Goal: Communication & Community: Participate in discussion

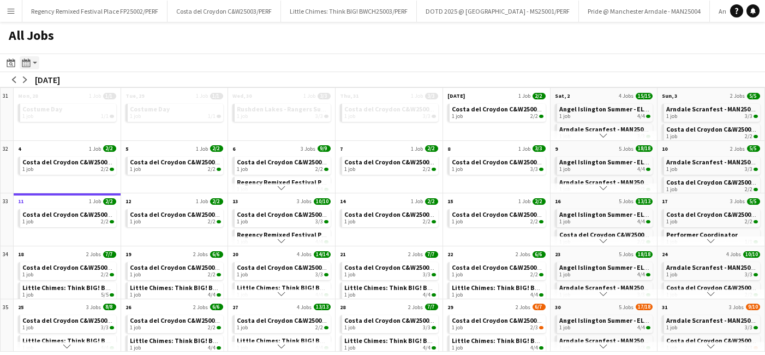
scroll to position [34, 0]
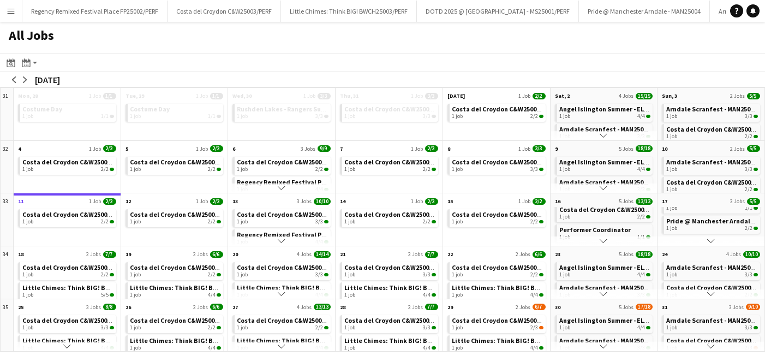
click at [9, 14] on app-icon "Menu" at bounding box center [11, 11] width 9 height 9
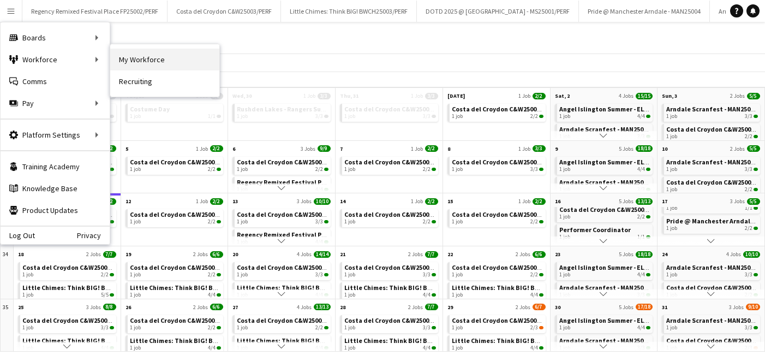
click at [136, 59] on link "My Workforce" at bounding box center [164, 60] width 109 height 22
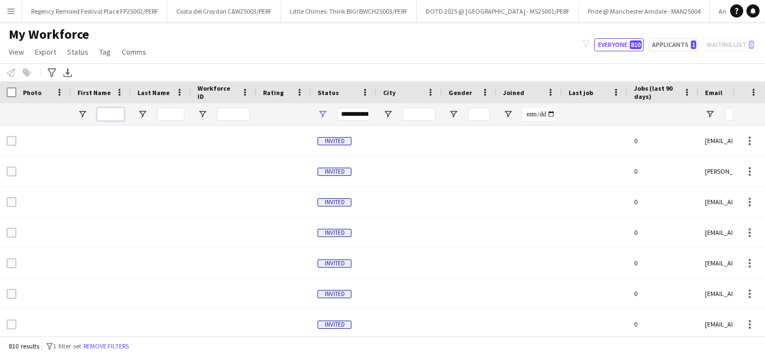
click at [109, 116] on input "First Name Filter Input" at bounding box center [110, 114] width 27 height 13
type input "*"
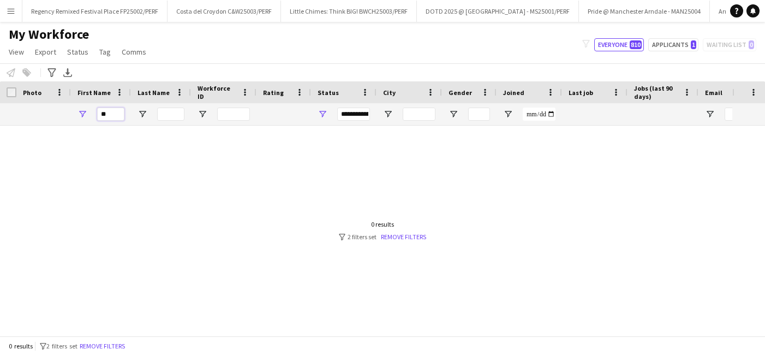
type input "*"
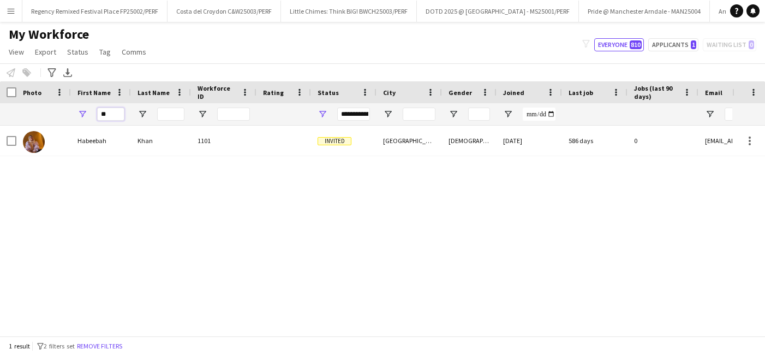
type input "*"
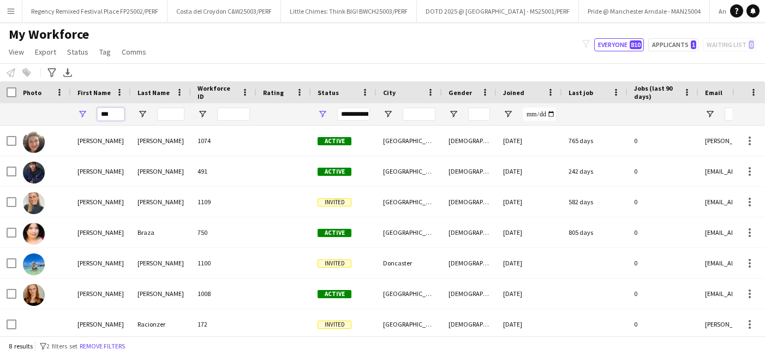
type input "***"
click at [9, 5] on button "Menu" at bounding box center [11, 11] width 22 height 22
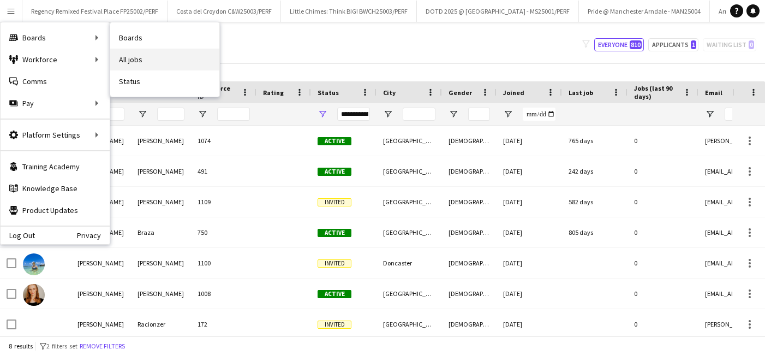
click at [139, 55] on link "All jobs" at bounding box center [164, 60] width 109 height 22
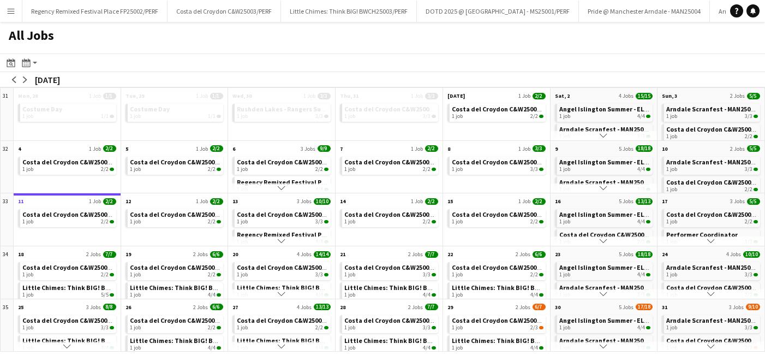
click at [13, 10] on app-icon "Menu" at bounding box center [11, 11] width 9 height 9
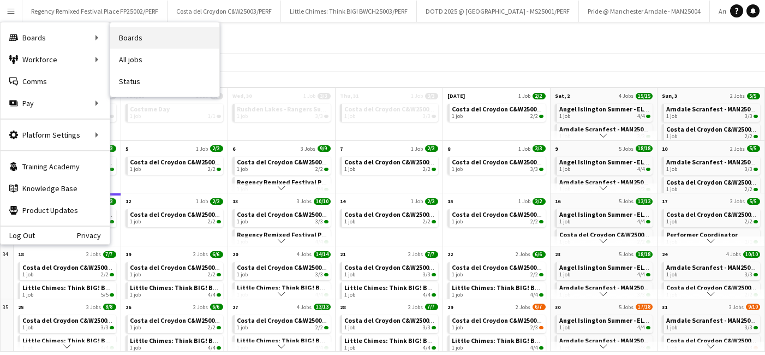
click at [143, 37] on link "Boards" at bounding box center [164, 38] width 109 height 22
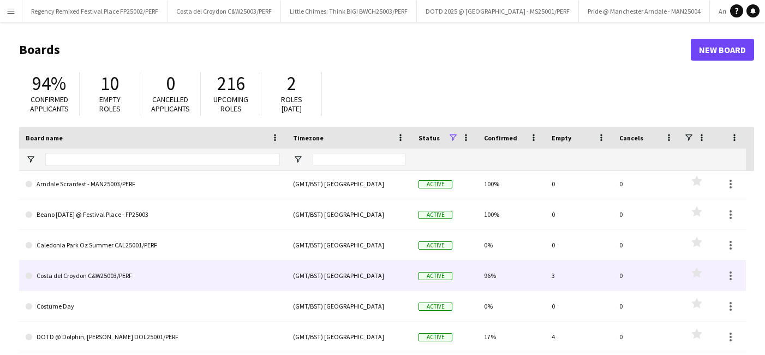
scroll to position [126, 0]
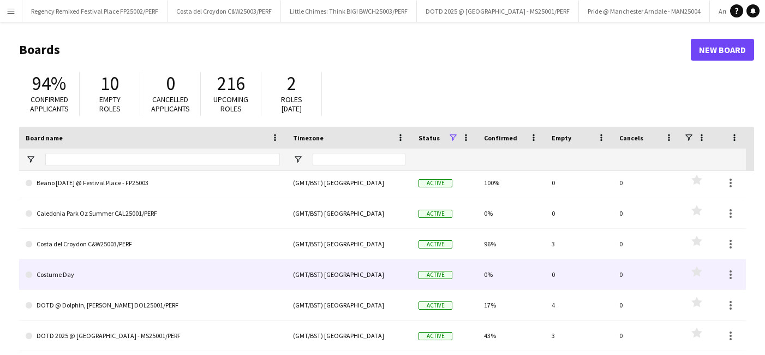
click at [141, 264] on link "Costume Day" at bounding box center [153, 274] width 254 height 31
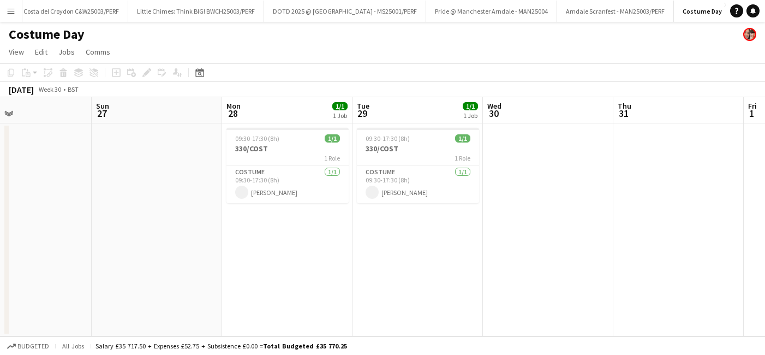
scroll to position [0, 442]
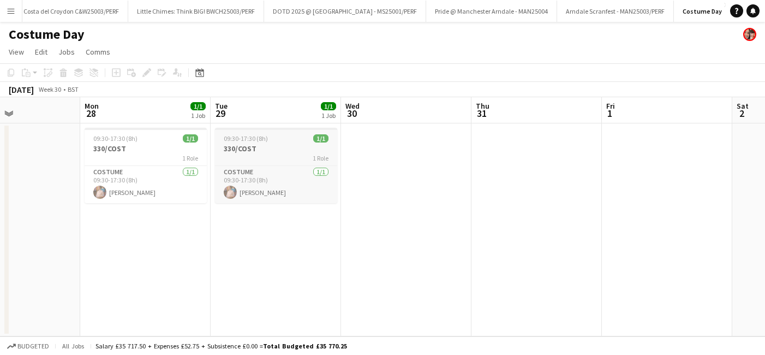
click at [256, 145] on h3 "330/COST" at bounding box center [276, 149] width 122 height 10
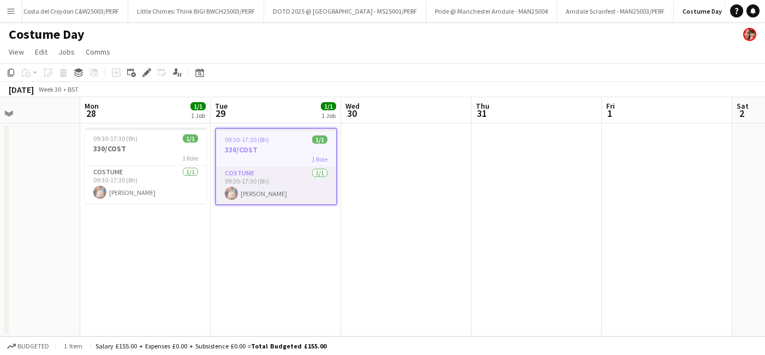
click at [255, 184] on app-card-role "Costume [DATE] 09:30-17:30 (8h) [PERSON_NAME]" at bounding box center [276, 185] width 120 height 37
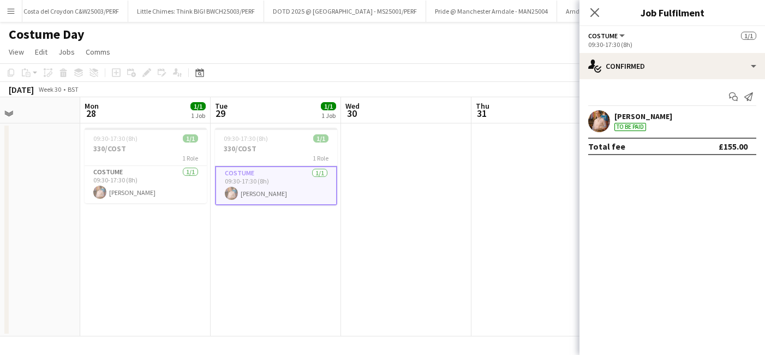
click at [658, 117] on div "[PERSON_NAME]" at bounding box center [644, 116] width 58 height 10
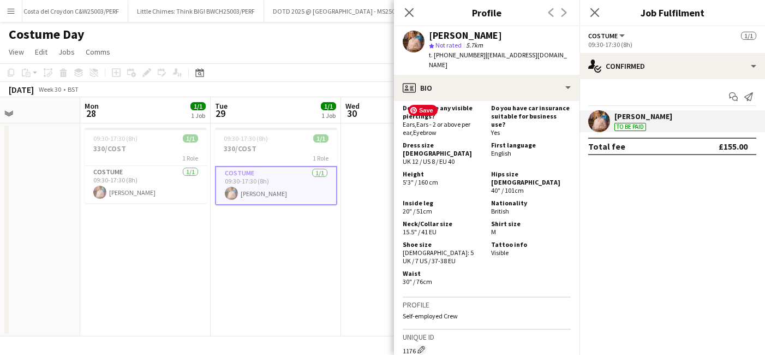
scroll to position [764, 0]
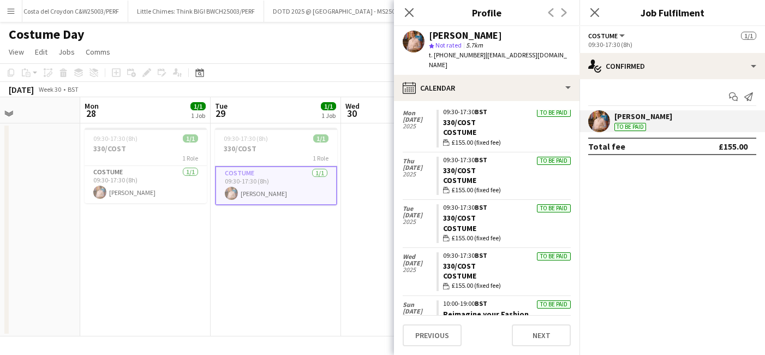
scroll to position [81, 0]
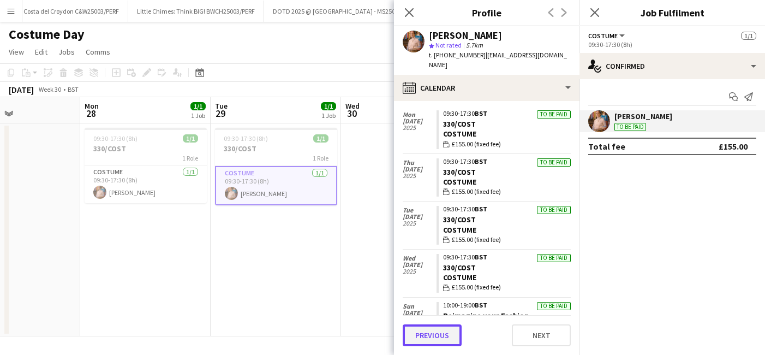
click at [433, 333] on button "Previous" at bounding box center [432, 335] width 59 height 22
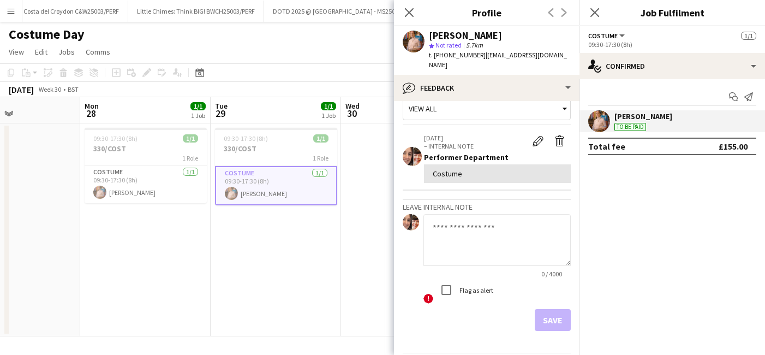
scroll to position [45, 0]
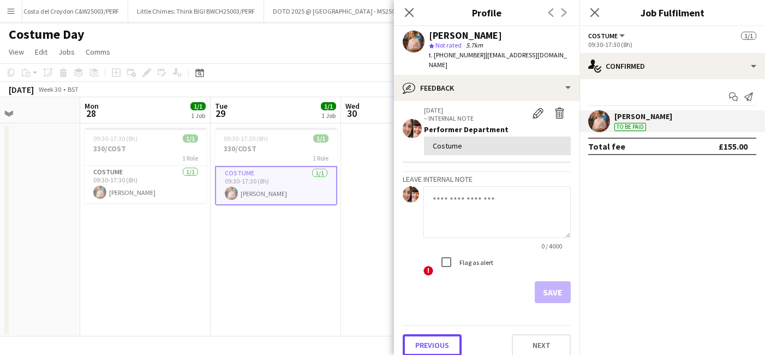
click at [433, 334] on button "Previous" at bounding box center [432, 345] width 59 height 22
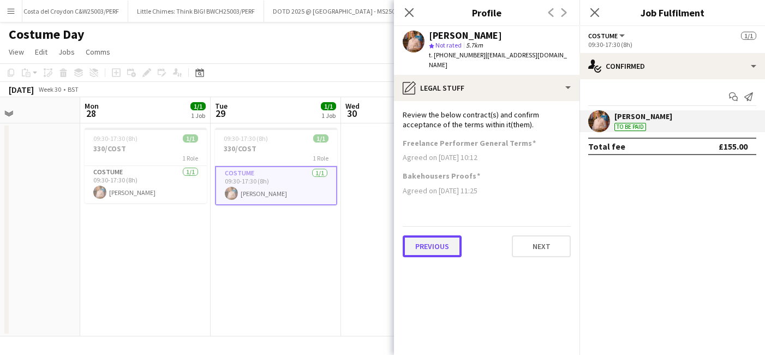
click at [445, 235] on button "Previous" at bounding box center [432, 246] width 59 height 22
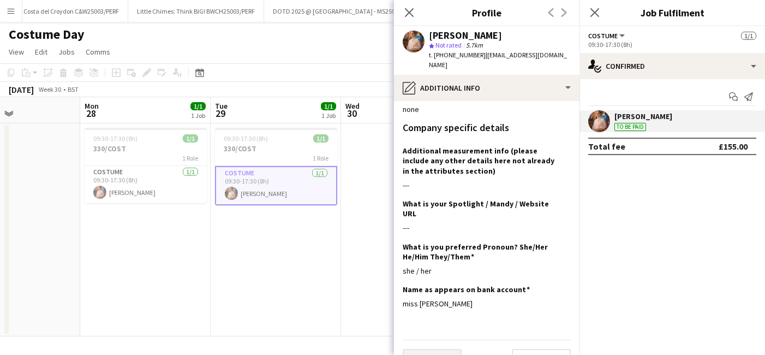
scroll to position [100, 0]
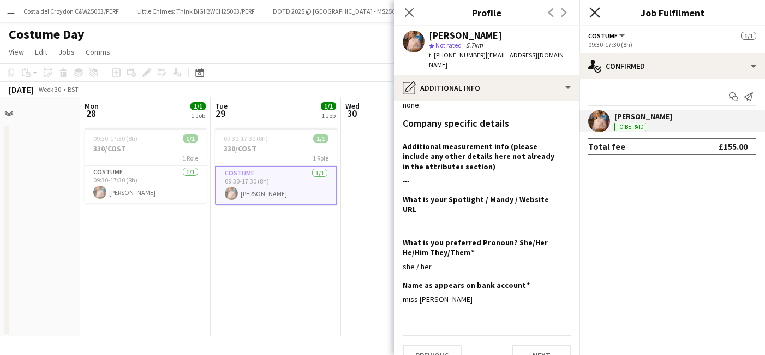
click at [595, 10] on icon "Close pop-in" at bounding box center [594, 12] width 10 height 10
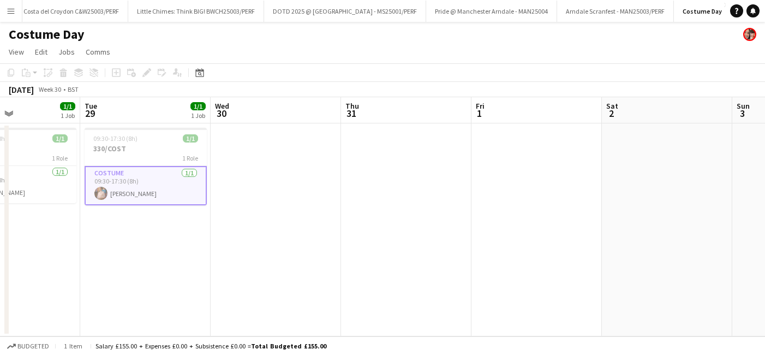
scroll to position [0, 365]
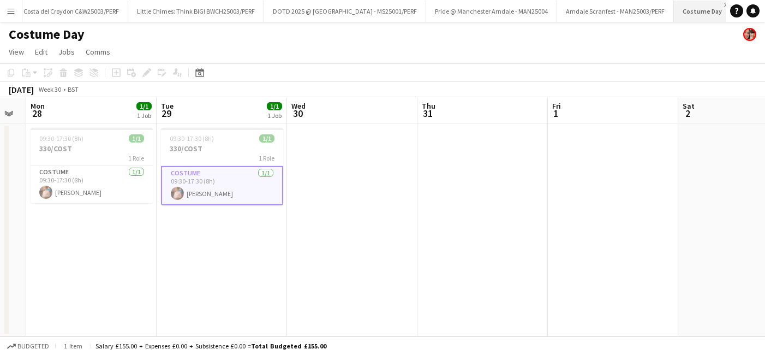
click at [724, 4] on app-icon "Close" at bounding box center [726, 5] width 4 height 4
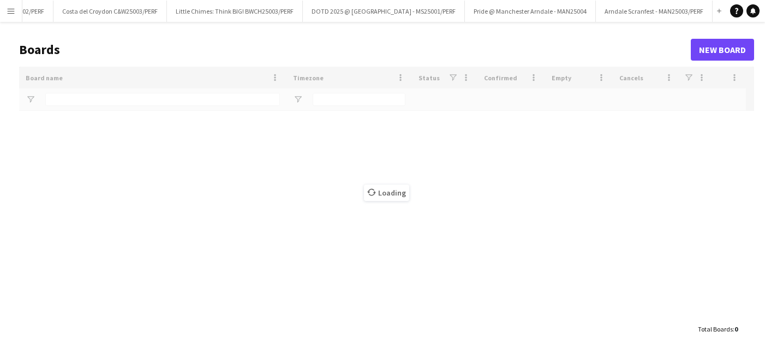
scroll to position [0, 98]
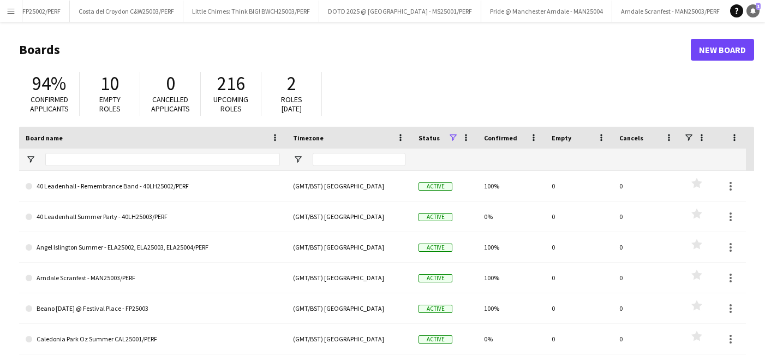
click at [753, 8] on icon "Notifications" at bounding box center [753, 11] width 7 height 7
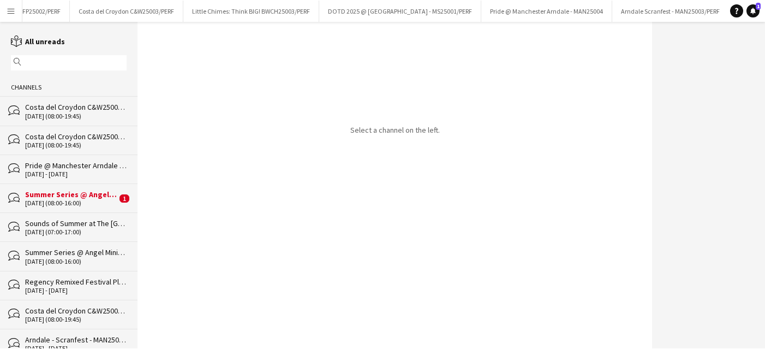
click at [57, 197] on div "Summer Series @ Angel Luscious Libre" at bounding box center [71, 194] width 92 height 10
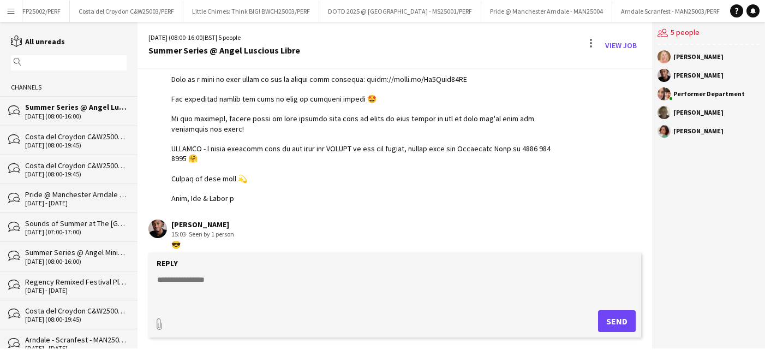
scroll to position [531, 0]
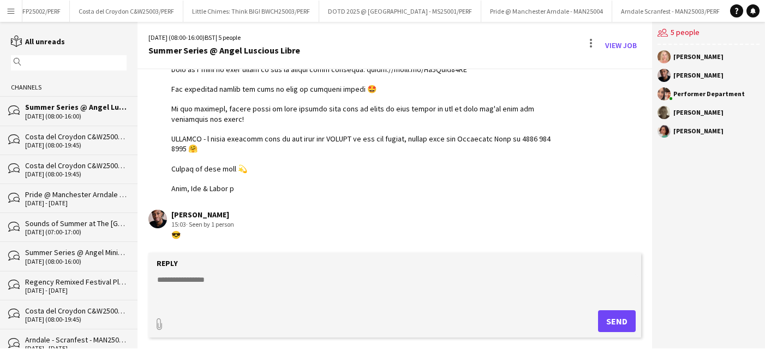
click at [186, 282] on textarea at bounding box center [397, 288] width 482 height 28
type textarea "*"
type textarea "**********"
click at [622, 324] on button "Send" at bounding box center [617, 321] width 38 height 22
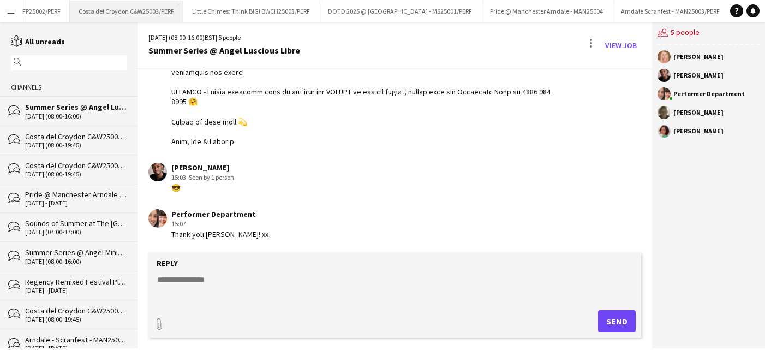
click at [126, 10] on button "Costa del Croydon C&W25003/PERF Close" at bounding box center [127, 11] width 114 height 21
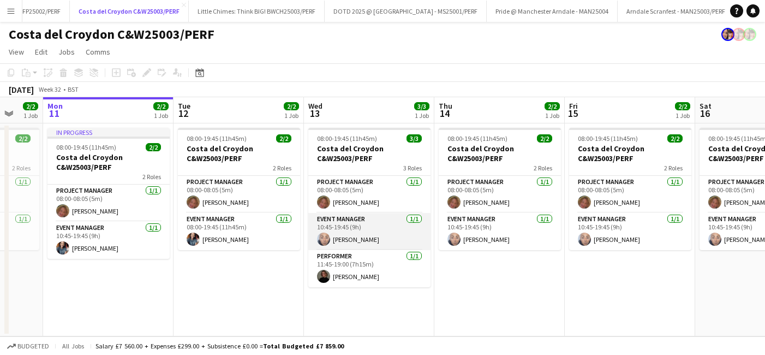
scroll to position [0, 370]
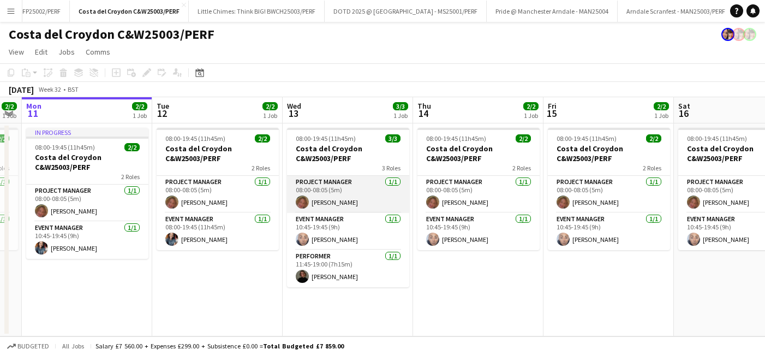
click at [328, 190] on app-card-role "Project Manager [DATE] 08:00-08:05 (5m) [PERSON_NAME]" at bounding box center [348, 194] width 122 height 37
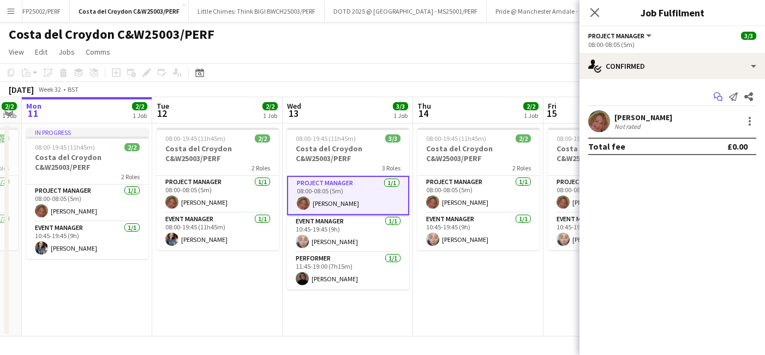
click at [716, 94] on icon "Start chat" at bounding box center [718, 96] width 9 height 9
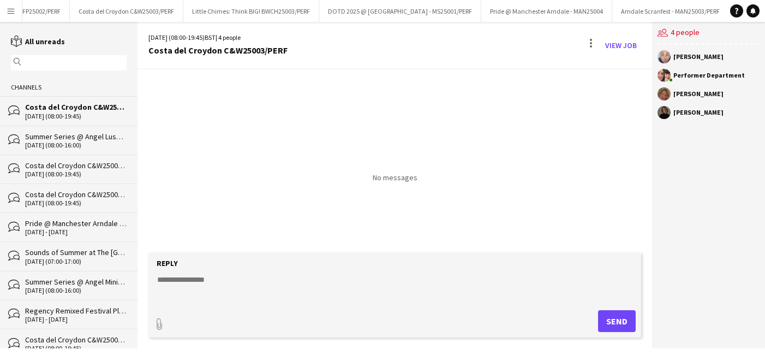
click at [28, 150] on div "bubbles Summer Series @ Angel Luscious Libre [DATE] (08:00-16:00)" at bounding box center [69, 140] width 138 height 29
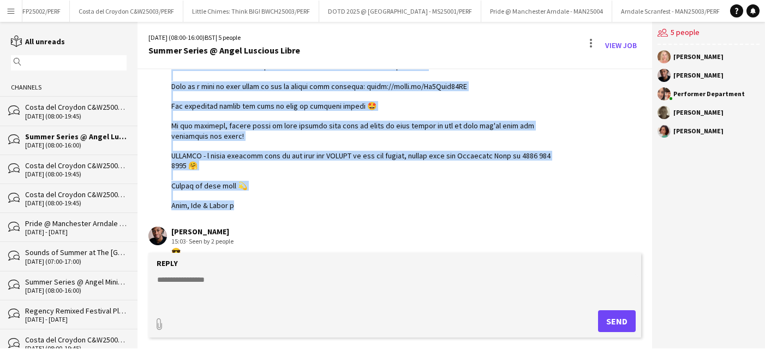
scroll to position [516, 0]
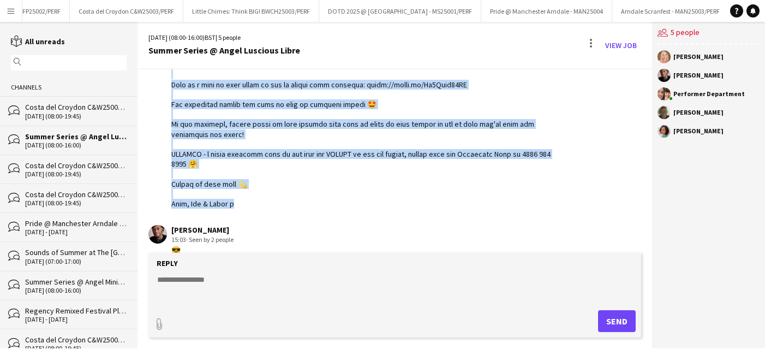
drag, startPoint x: 171, startPoint y: 135, endPoint x: 235, endPoint y: 205, distance: 95.1
copy div "Hello Luscious Libre Welcome to the comms chat for [DATE] Want to flag here tha…"
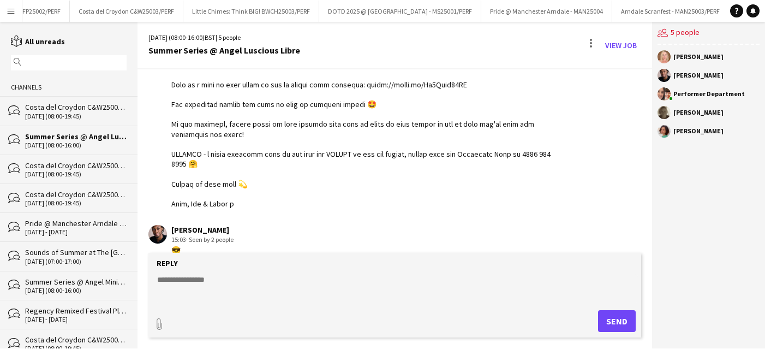
click at [71, 105] on div "Costa del Croydon C&W25003/PERF" at bounding box center [76, 107] width 102 height 10
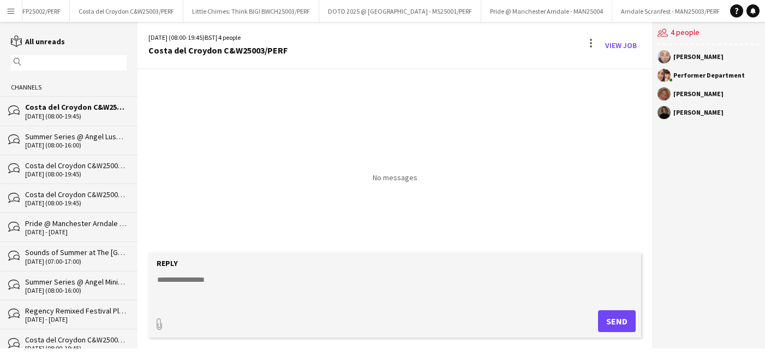
click at [205, 291] on textarea at bounding box center [397, 288] width 482 height 28
paste textarea "**********"
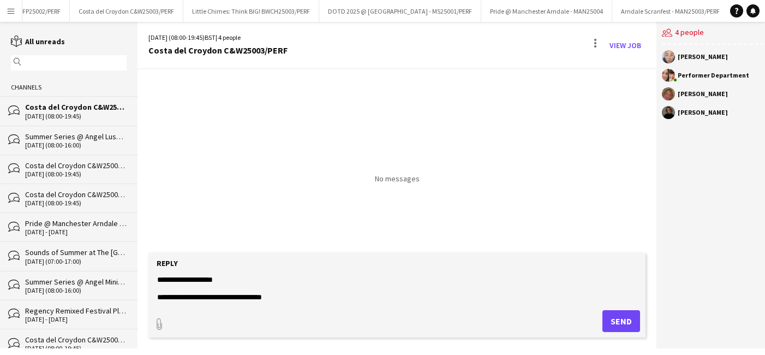
drag, startPoint x: 227, startPoint y: 277, endPoint x: 176, endPoint y: 275, distance: 50.2
click at [176, 275] on textarea at bounding box center [397, 288] width 482 height 28
drag, startPoint x: 309, startPoint y: 297, endPoint x: 260, endPoint y: 302, distance: 49.4
click at [260, 302] on textarea at bounding box center [397, 288] width 482 height 28
click at [303, 295] on textarea at bounding box center [397, 288] width 482 height 28
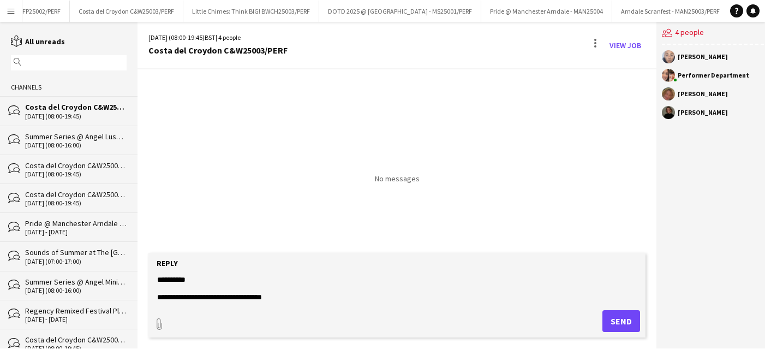
drag, startPoint x: 294, startPoint y: 295, endPoint x: 260, endPoint y: 295, distance: 33.8
click at [260, 295] on textarea at bounding box center [397, 288] width 482 height 28
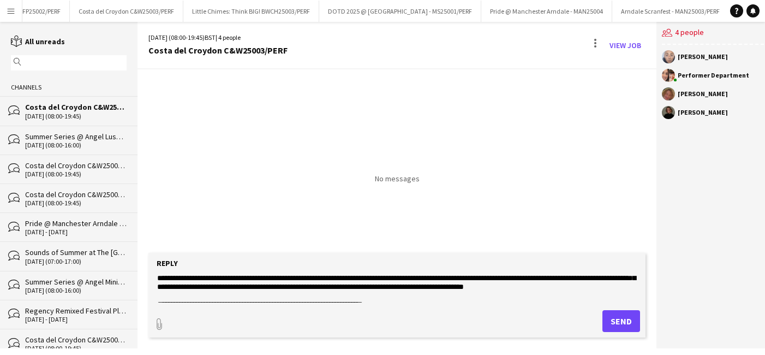
scroll to position [58, 0]
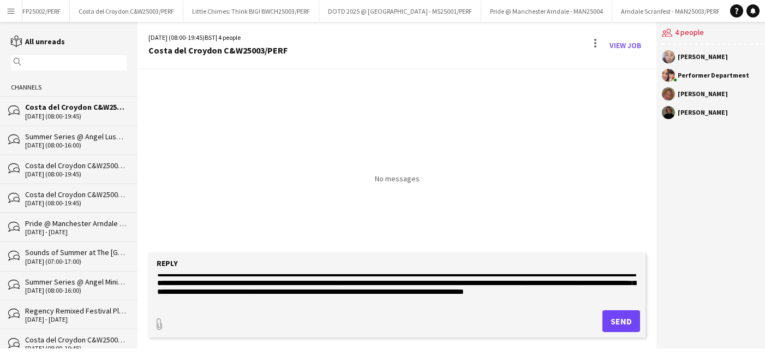
click at [211, 292] on textarea at bounding box center [397, 288] width 482 height 28
drag, startPoint x: 207, startPoint y: 296, endPoint x: 189, endPoint y: 281, distance: 23.6
click at [189, 281] on textarea at bounding box center [397, 288] width 482 height 28
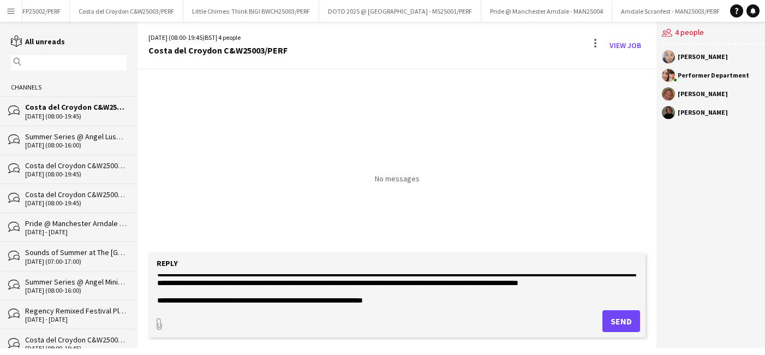
drag, startPoint x: 192, startPoint y: 288, endPoint x: 166, endPoint y: 279, distance: 27.1
click at [166, 279] on textarea at bounding box center [397, 288] width 482 height 28
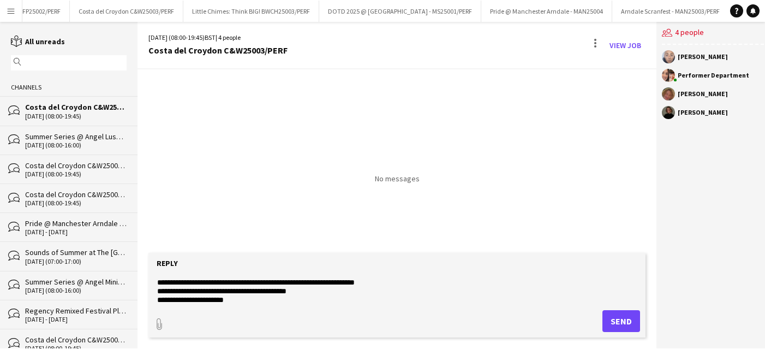
scroll to position [141, 0]
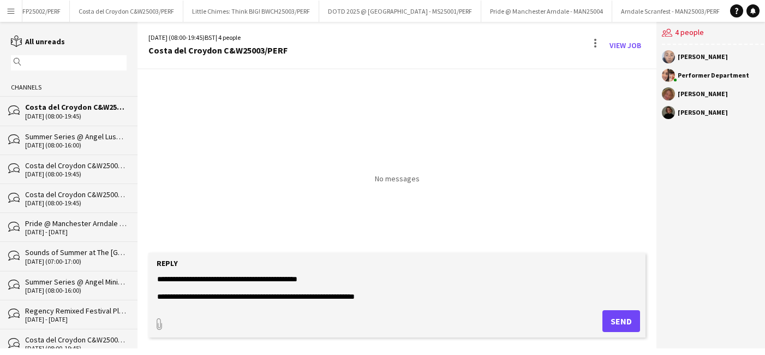
click at [283, 287] on textarea at bounding box center [397, 288] width 482 height 28
type textarea "**********"
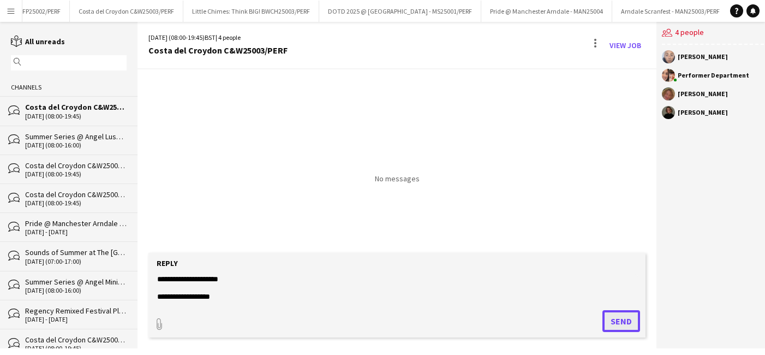
click at [616, 322] on button "Send" at bounding box center [622, 321] width 38 height 22
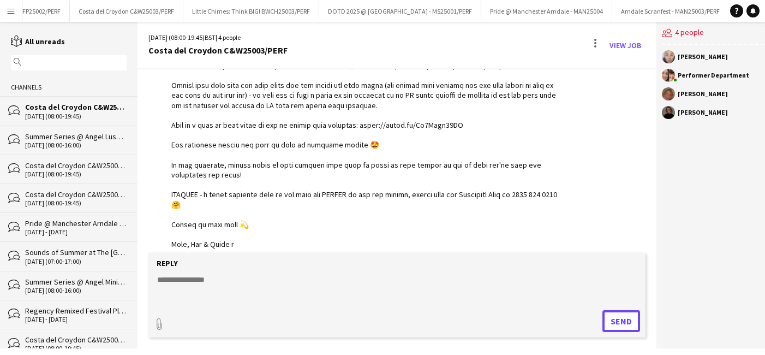
scroll to position [455, 0]
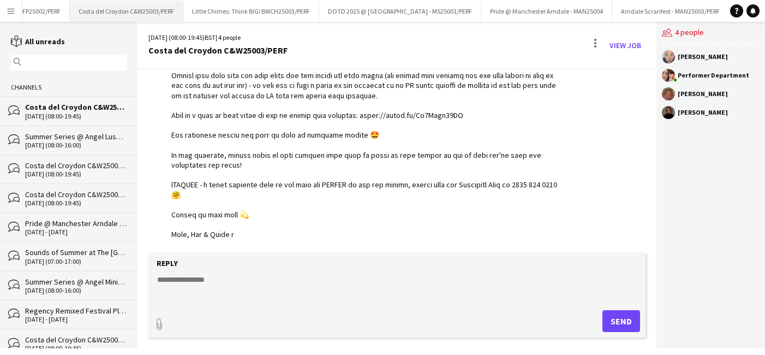
click at [112, 10] on button "Costa del Croydon C&W25003/PERF Close" at bounding box center [127, 11] width 114 height 21
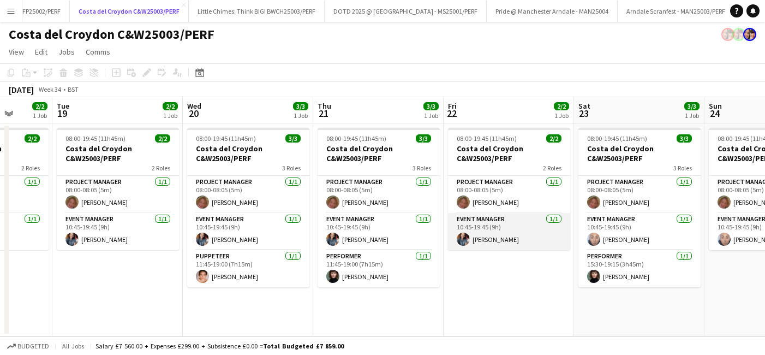
scroll to position [0, 417]
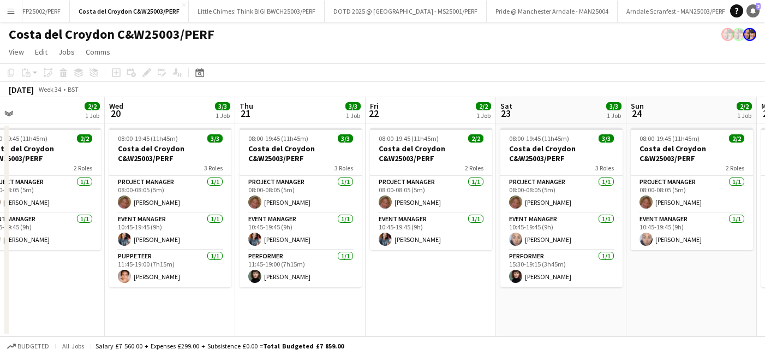
click at [758, 11] on link "Notifications 2" at bounding box center [753, 10] width 13 height 13
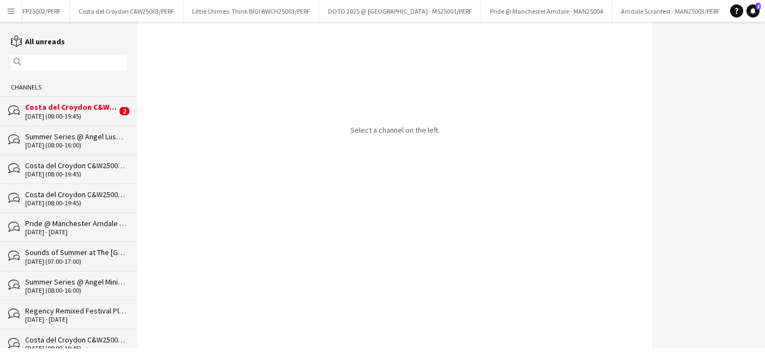
click at [58, 110] on div "Costa del Croydon C&W25003/PERF" at bounding box center [71, 107] width 92 height 10
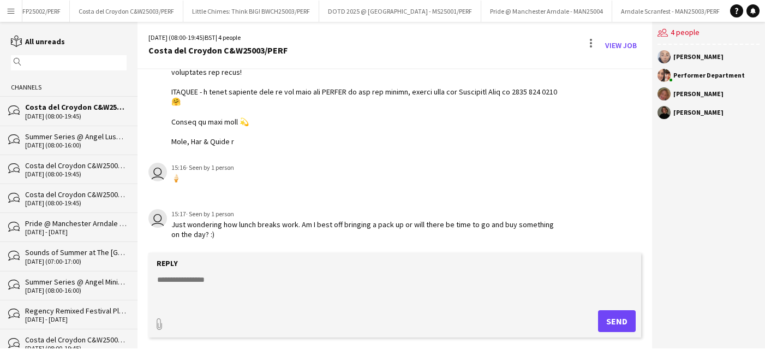
scroll to position [548, 0]
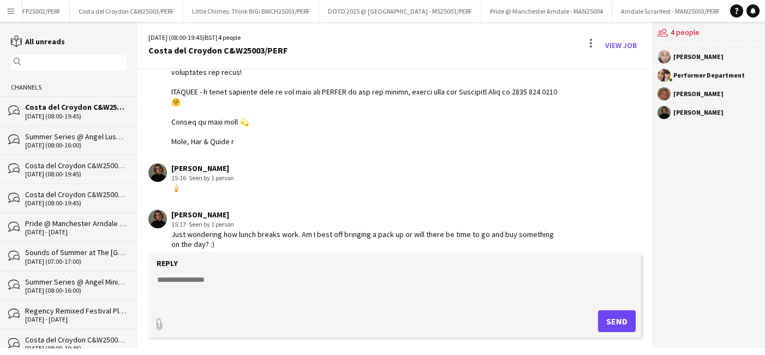
click at [250, 290] on textarea at bounding box center [397, 288] width 482 height 28
click at [214, 282] on textarea at bounding box center [397, 288] width 482 height 28
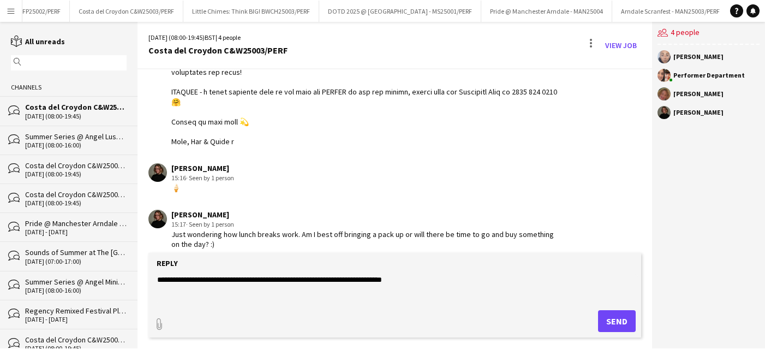
click at [322, 277] on textarea "**********" at bounding box center [397, 288] width 482 height 28
click at [362, 276] on textarea "**********" at bounding box center [397, 288] width 482 height 28
click at [427, 276] on textarea "**********" at bounding box center [397, 288] width 482 height 28
type textarea "**********"
click at [619, 324] on button "Send" at bounding box center [617, 321] width 38 height 22
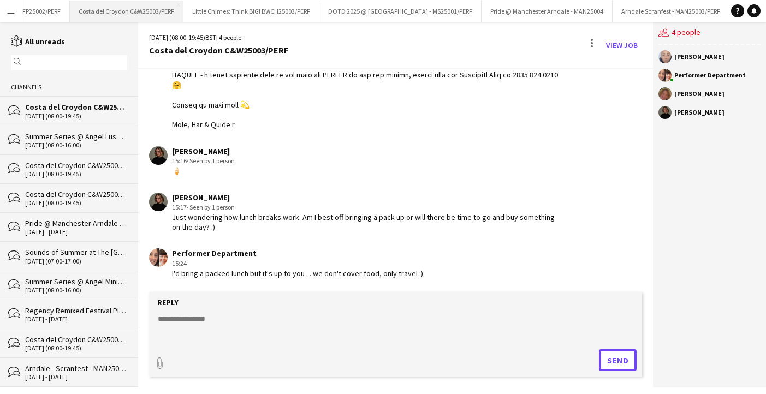
scroll to position [0, 97]
